Goal: Book appointment/travel/reservation

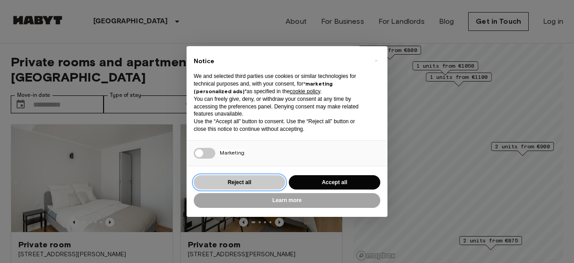
click at [274, 187] on button "Reject all" at bounding box center [239, 182] width 91 height 15
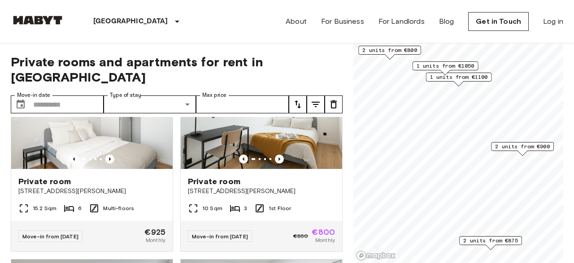
scroll to position [52, 0]
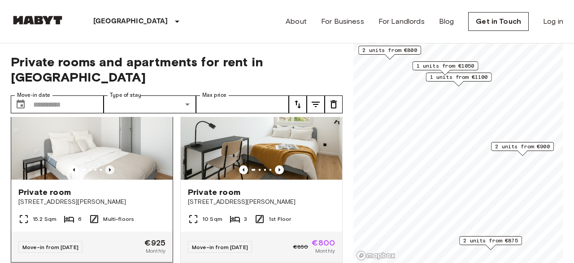
click at [109, 165] on icon "Previous image" at bounding box center [109, 169] width 9 height 9
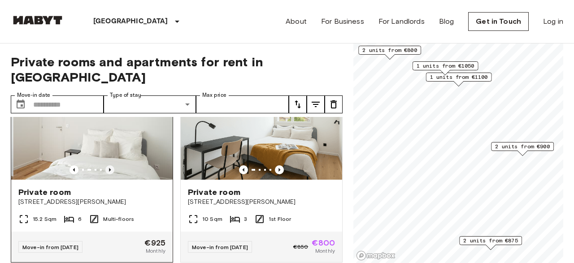
click at [112, 165] on icon "Previous image" at bounding box center [109, 169] width 9 height 9
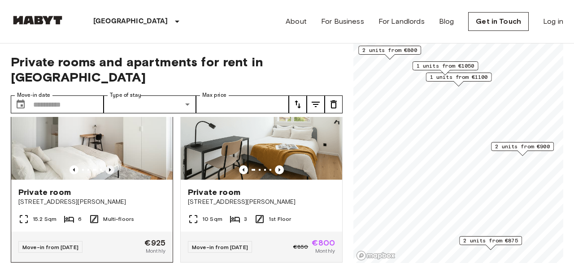
click at [113, 165] on icon "Previous image" at bounding box center [109, 169] width 9 height 9
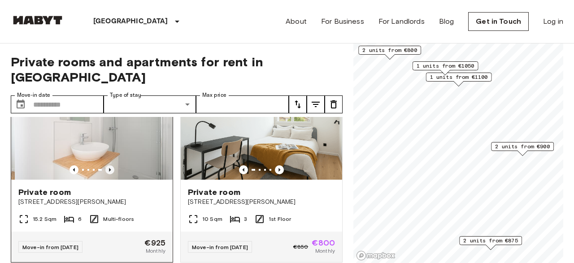
click at [114, 165] on icon "Previous image" at bounding box center [109, 169] width 9 height 9
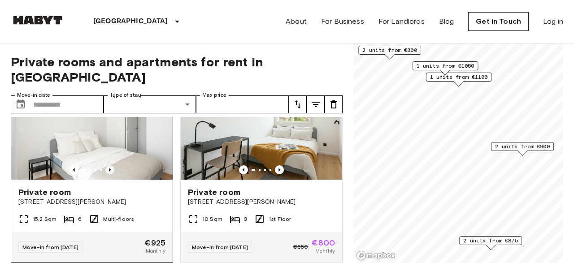
click at [114, 165] on icon "Previous image" at bounding box center [109, 169] width 9 height 9
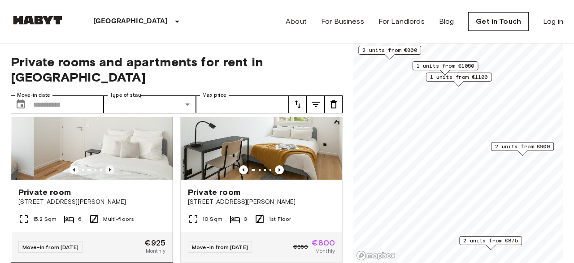
click at [114, 165] on icon "Previous image" at bounding box center [109, 169] width 9 height 9
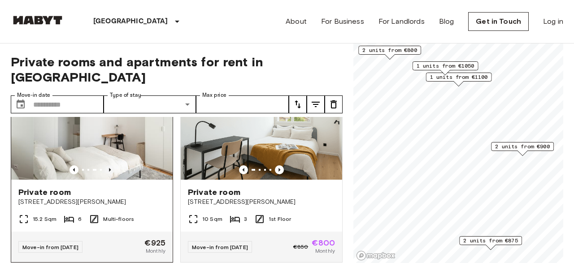
click at [114, 165] on icon "Previous image" at bounding box center [109, 169] width 9 height 9
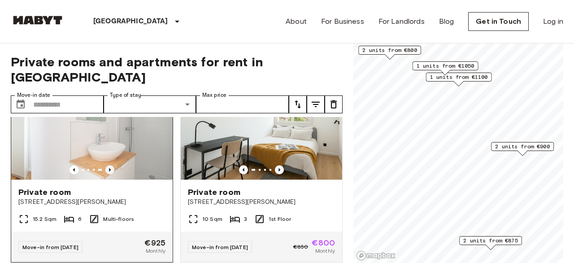
click at [114, 165] on icon "Previous image" at bounding box center [109, 169] width 9 height 9
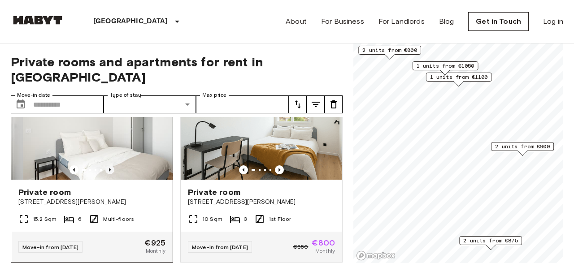
click at [114, 165] on icon "Previous image" at bounding box center [109, 169] width 9 height 9
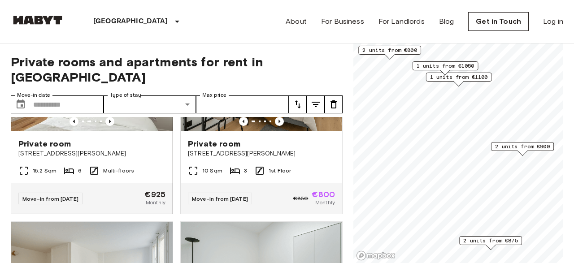
scroll to position [95, 0]
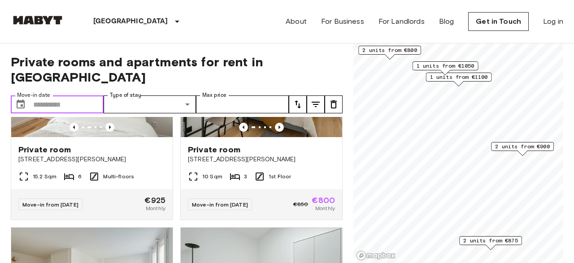
click at [69, 95] on input "Move-in date" at bounding box center [68, 104] width 70 height 18
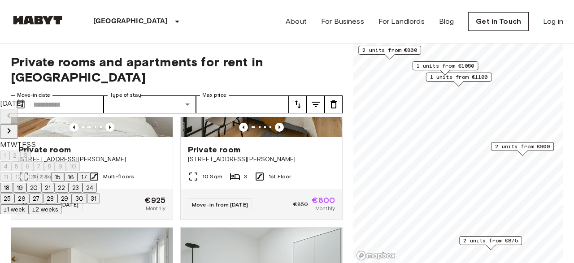
click at [14, 125] on icon "Next month" at bounding box center [9, 130] width 11 height 11
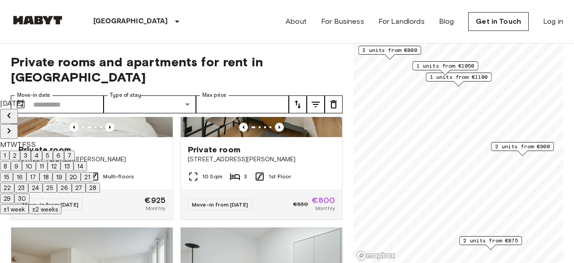
click at [9, 151] on button "1" at bounding box center [4, 156] width 9 height 10
type input "**********"
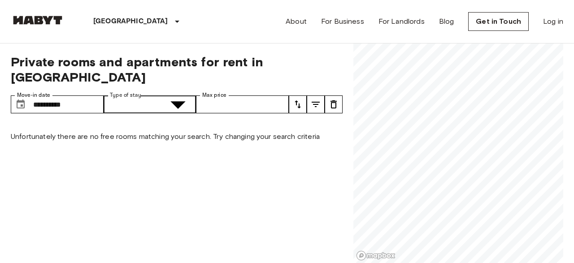
type input "**********"
